Goal: Transaction & Acquisition: Purchase product/service

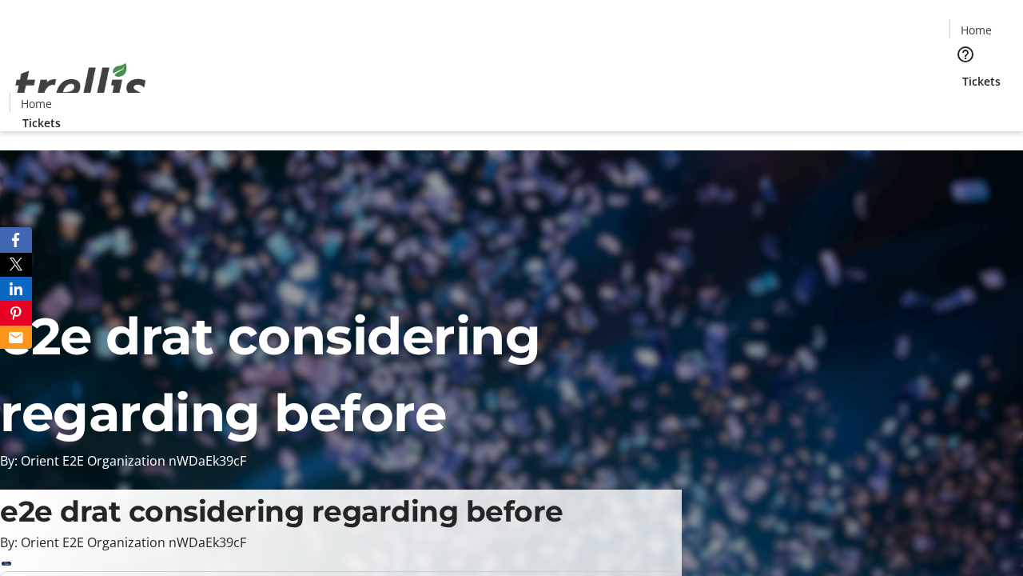
click at [963, 73] on span "Tickets" at bounding box center [982, 81] width 38 height 17
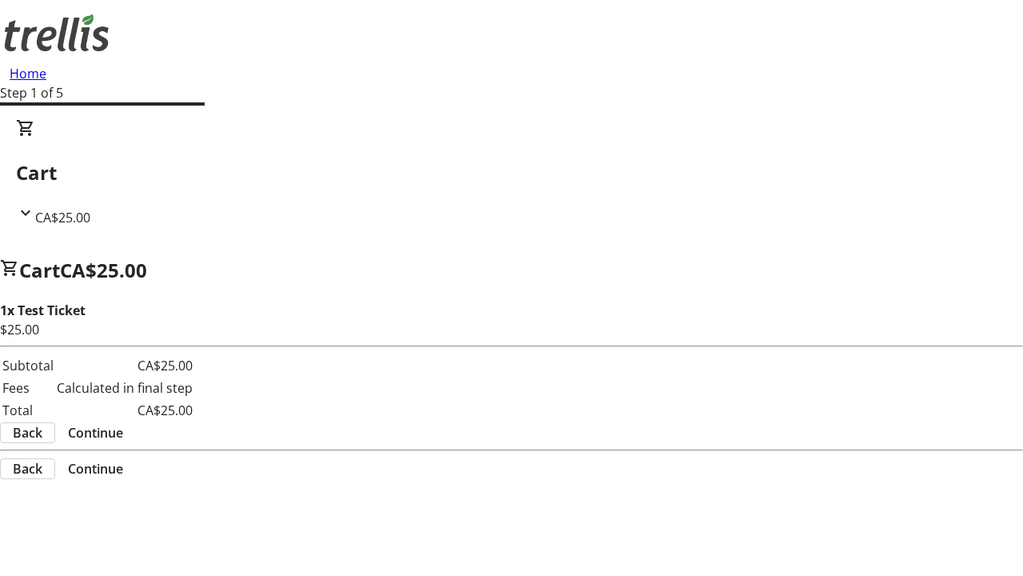
click at [123, 423] on span "Continue" at bounding box center [95, 432] width 55 height 19
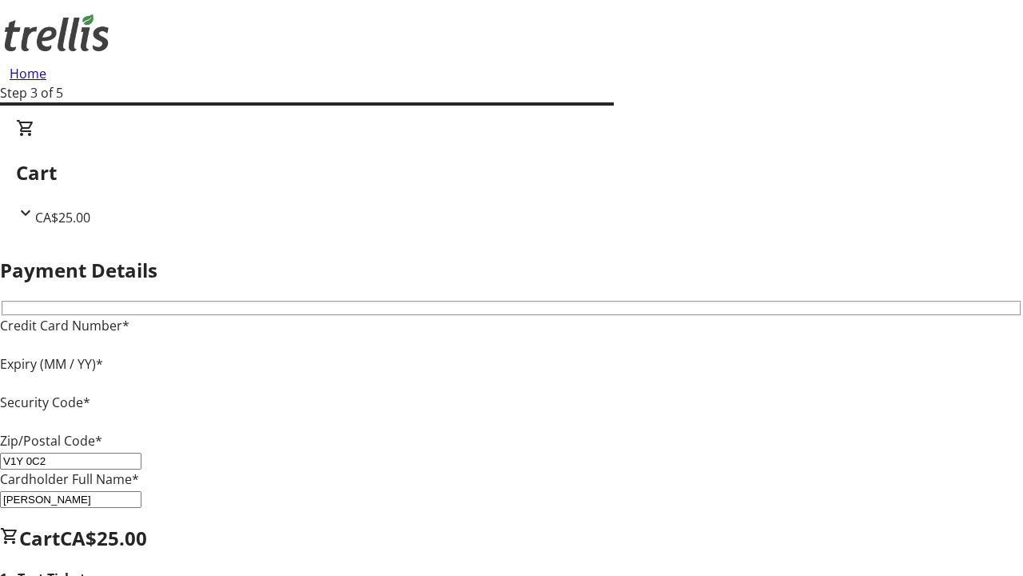
type input "V1Y 0C2"
